Goal: Task Accomplishment & Management: Use online tool/utility

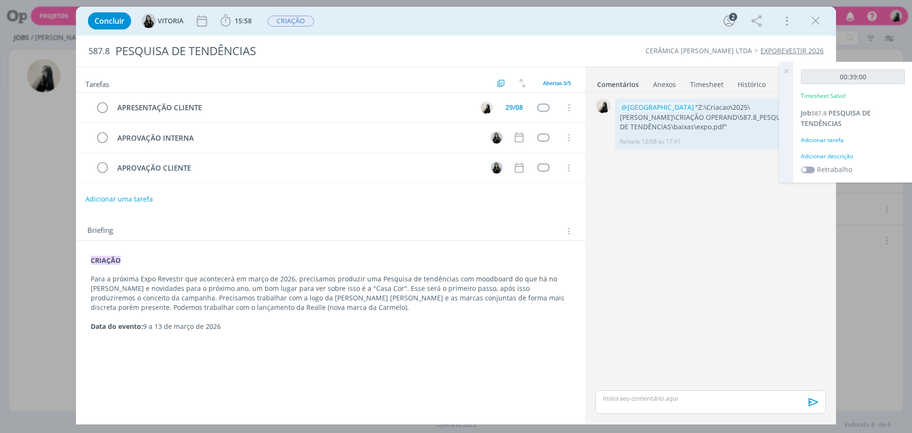
drag, startPoint x: 815, startPoint y: 25, endPoint x: 473, endPoint y: 127, distance: 356.8
click at [815, 25] on icon "dialog" at bounding box center [815, 21] width 14 height 14
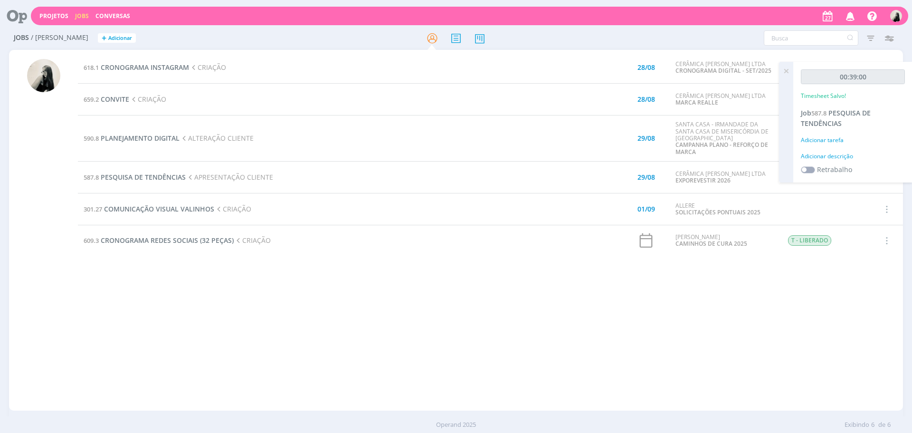
click at [130, 62] on td "618.1 CRONOGRAMA INSTAGRAM CRIAÇÃO" at bounding box center [321, 68] width 487 height 32
click at [134, 65] on span "CRONOGRAMA INSTAGRAM" at bounding box center [145, 67] width 88 height 9
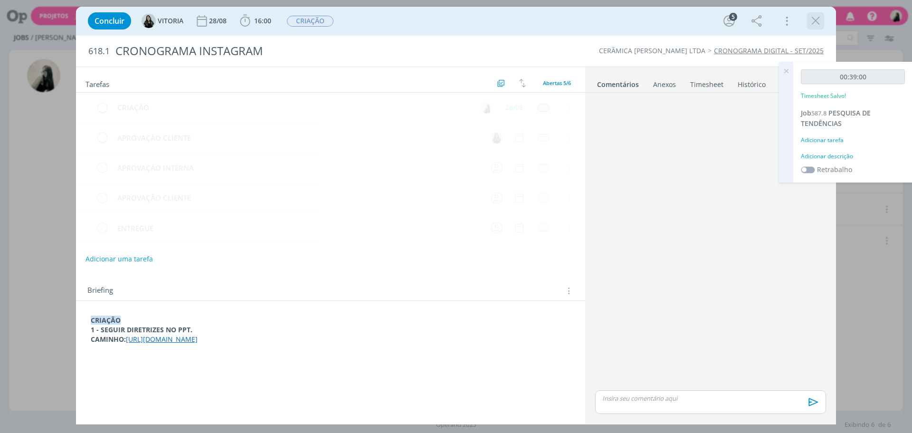
click at [817, 21] on icon "dialog" at bounding box center [815, 21] width 14 height 14
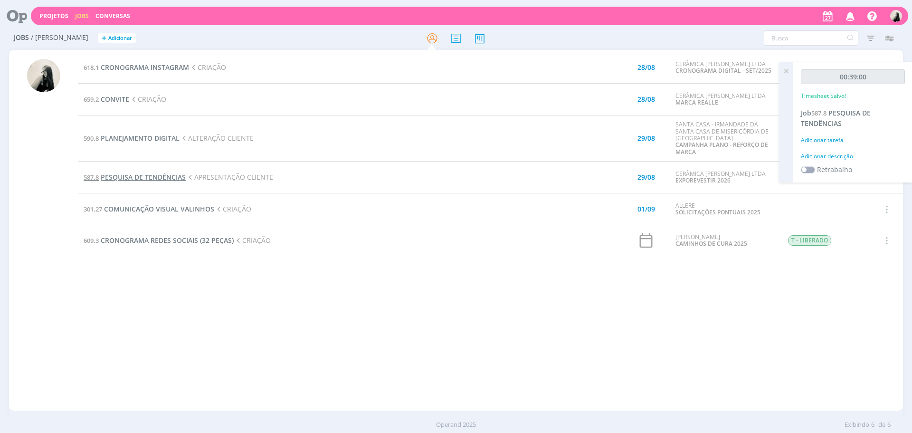
click at [159, 174] on span "PESQUISA DE TENDÊNCIAS" at bounding box center [143, 176] width 85 height 9
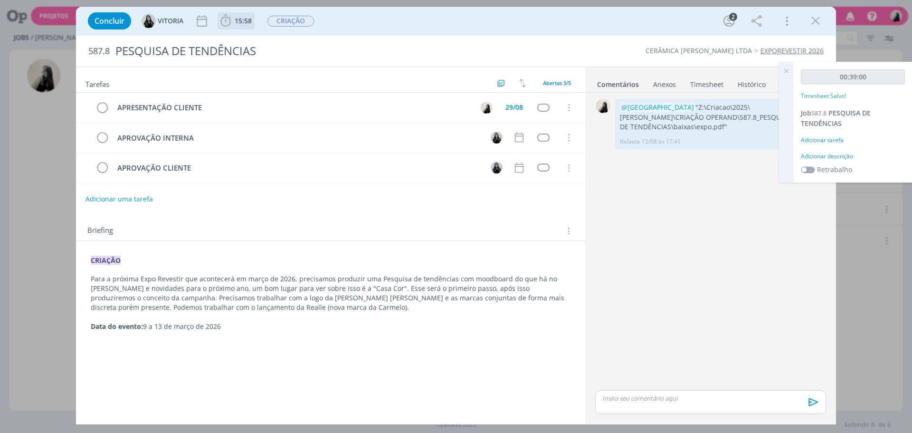
click at [235, 23] on span "15:58" at bounding box center [243, 20] width 17 height 9
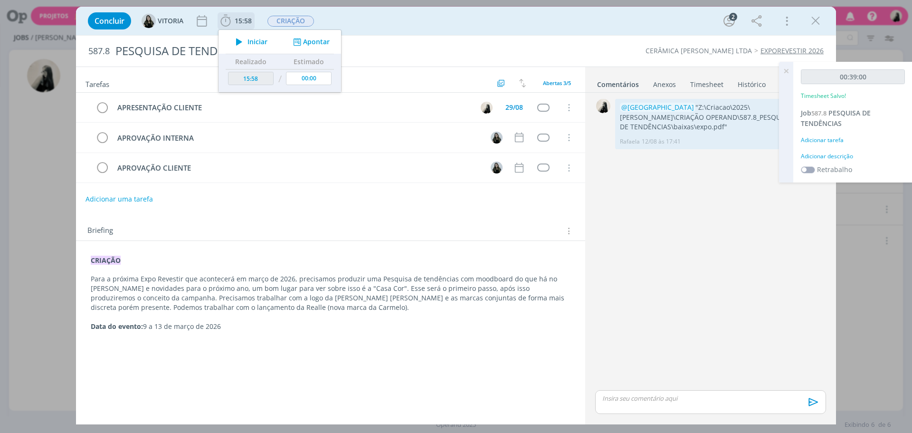
click at [245, 40] on icon "dialog" at bounding box center [239, 42] width 17 height 12
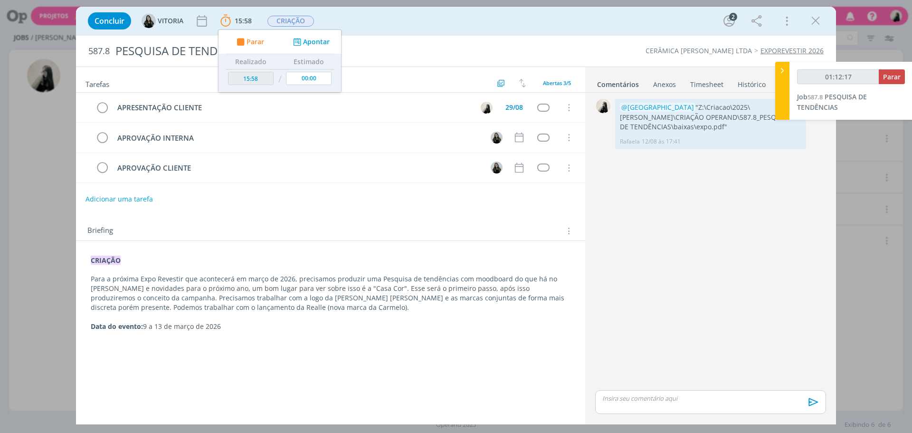
type input "01:12:18"
click at [813, 21] on icon "dialog" at bounding box center [815, 21] width 14 height 14
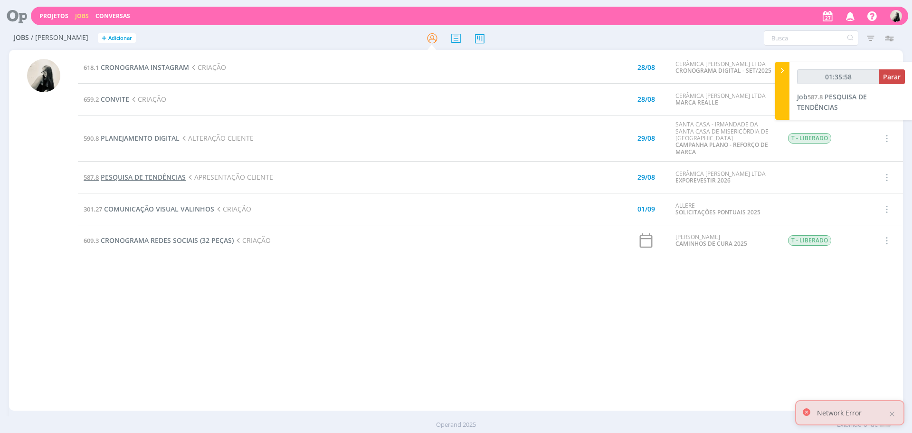
click at [126, 175] on span "PESQUISA DE TENDÊNCIAS" at bounding box center [143, 176] width 85 height 9
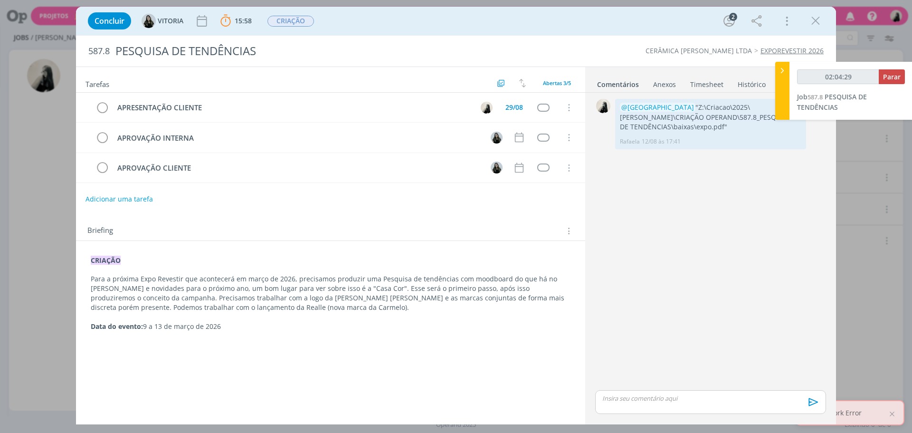
type input "02:05:29"
